Goal: Navigation & Orientation: Find specific page/section

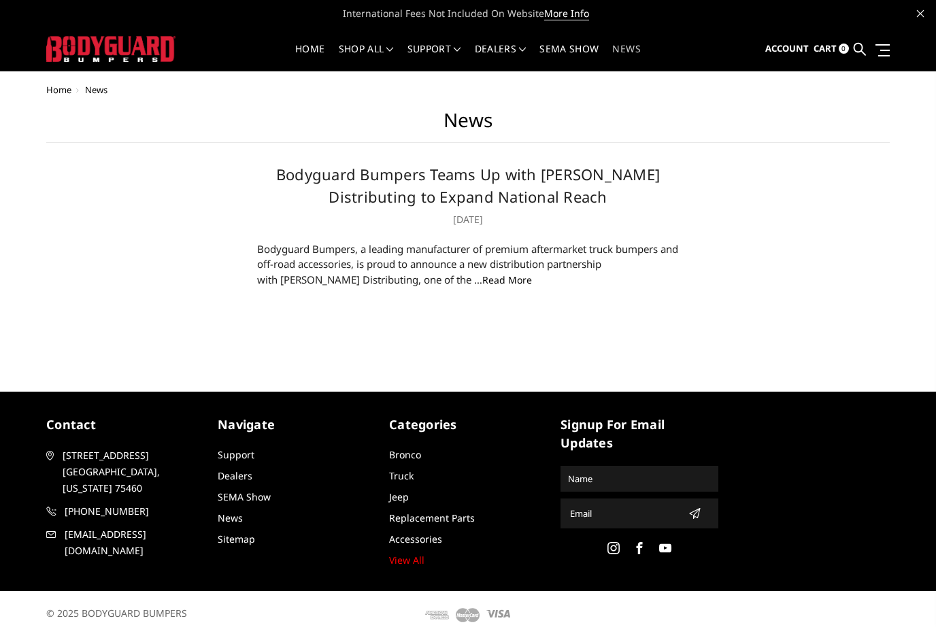
click at [314, 50] on link "Home" at bounding box center [309, 57] width 29 height 27
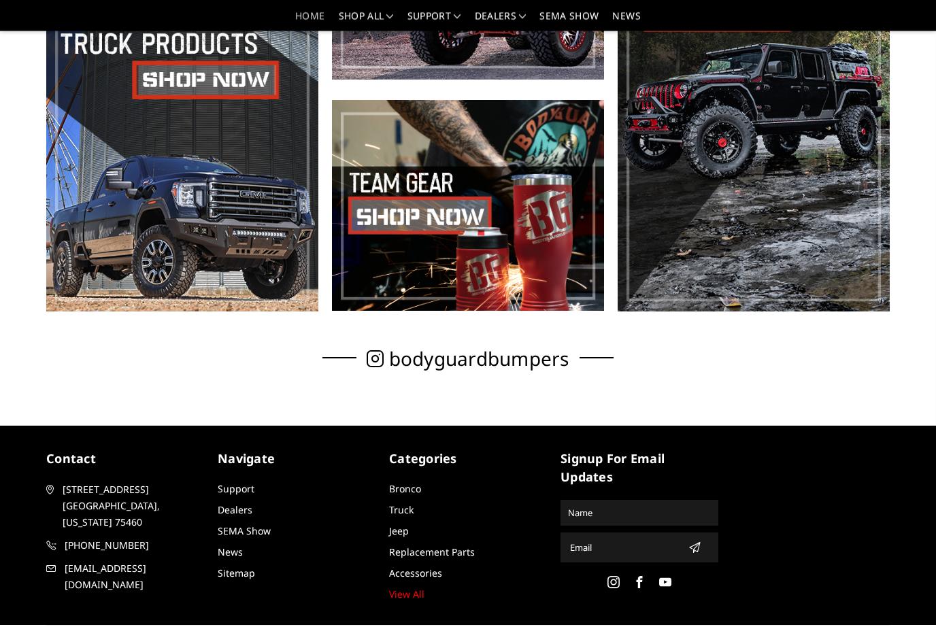
scroll to position [632, 0]
click at [250, 514] on link "Dealers" at bounding box center [235, 510] width 35 height 13
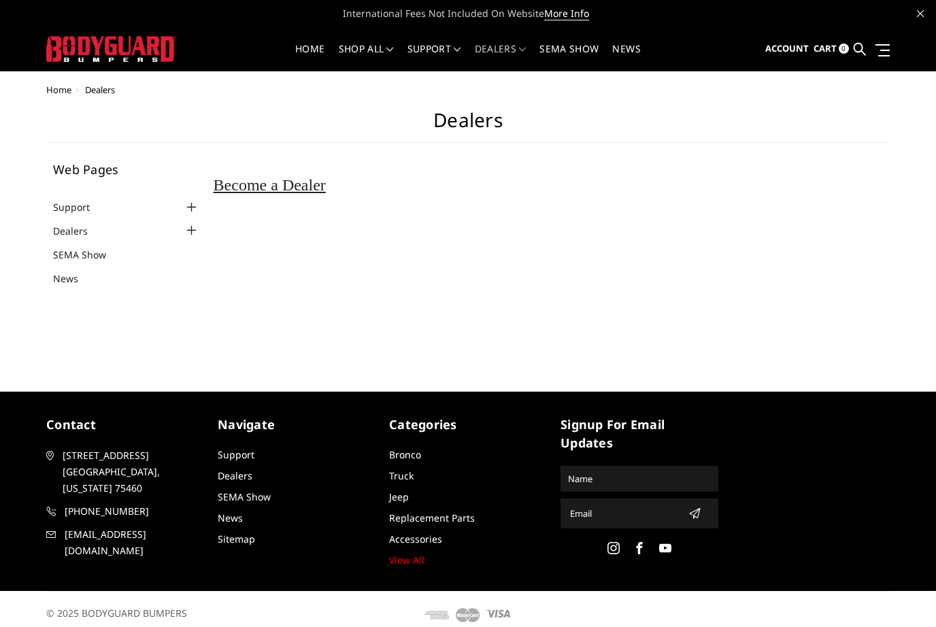
click at [67, 233] on link "Dealers" at bounding box center [79, 231] width 52 height 14
click at [185, 235] on div at bounding box center [192, 230] width 16 height 16
click at [133, 343] on div "Home Dealers Dealers Web Pages Support FAQ Install Instructions Shipping Warran…" at bounding box center [468, 221] width 936 height 272
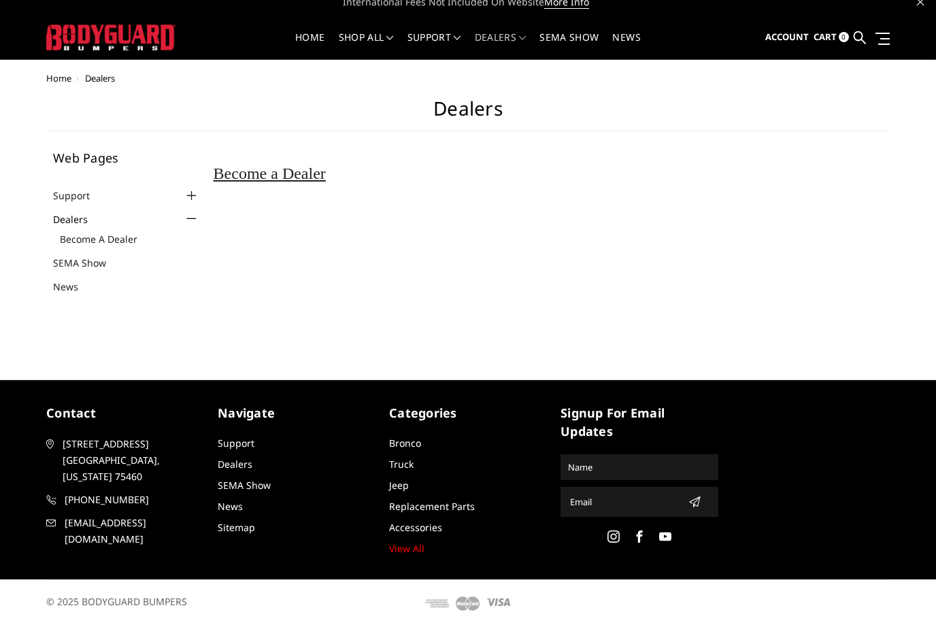
click at [413, 527] on link "Accessories" at bounding box center [415, 528] width 53 height 13
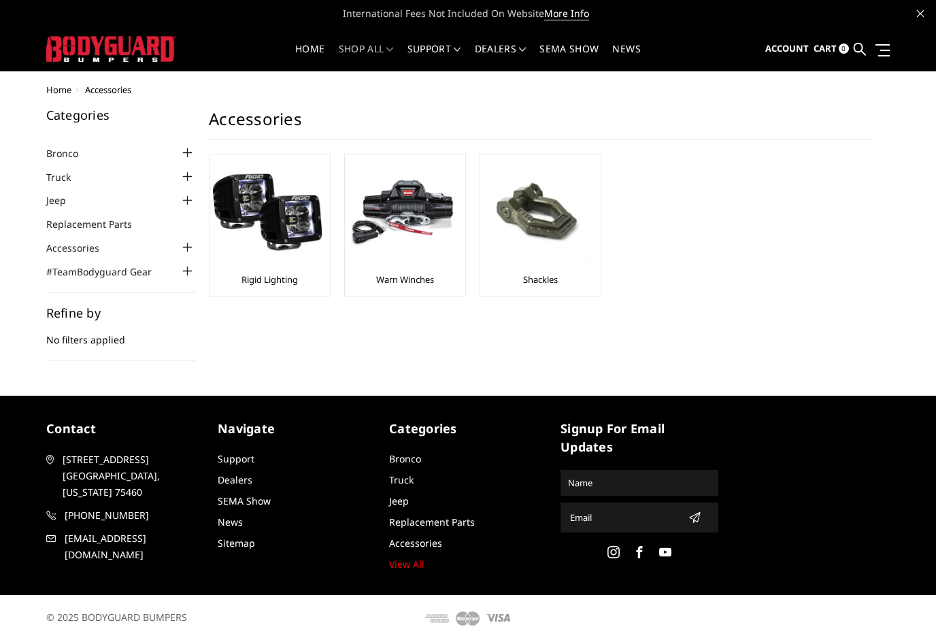
click at [314, 257] on img at bounding box center [267, 212] width 109 height 109
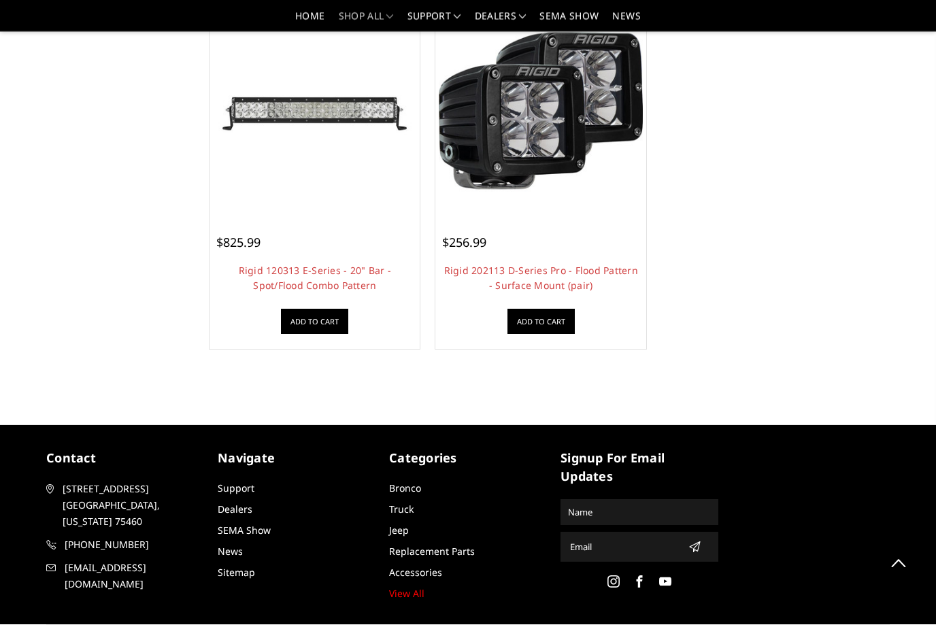
scroll to position [1256, 0]
click at [243, 487] on link "Support" at bounding box center [236, 488] width 37 height 13
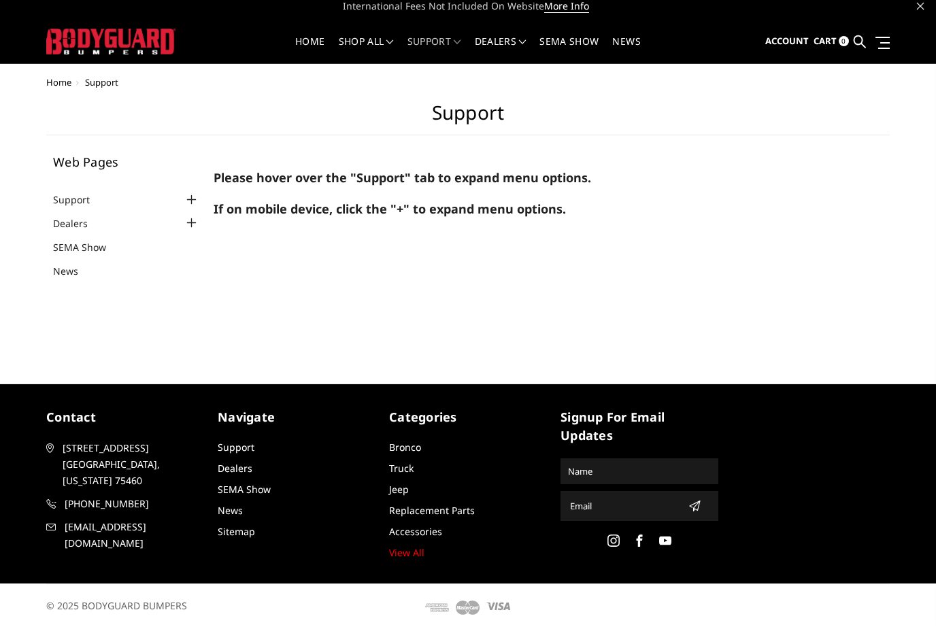
scroll to position [11, 0]
